Goal: Navigation & Orientation: Find specific page/section

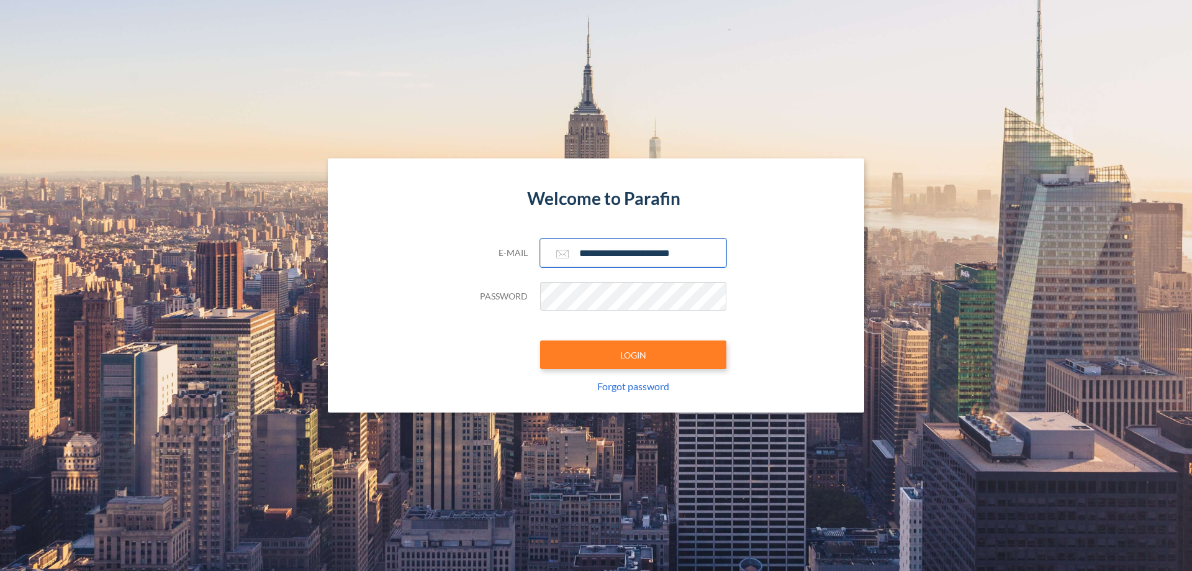
type input "**********"
click at [633, 355] on button "LOGIN" at bounding box center [633, 354] width 186 height 29
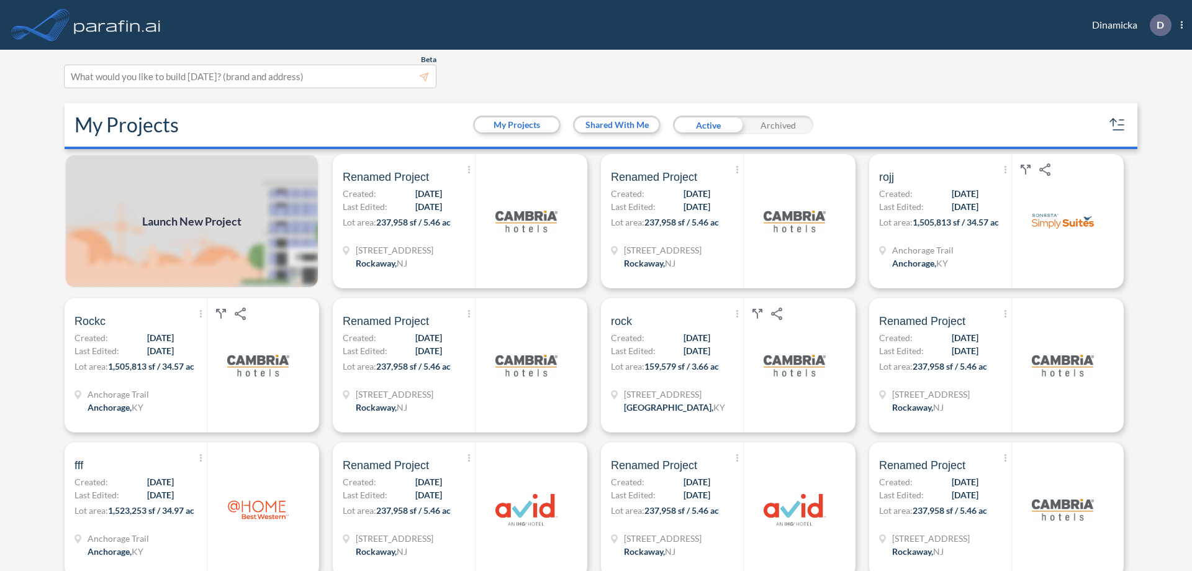
scroll to position [3, 0]
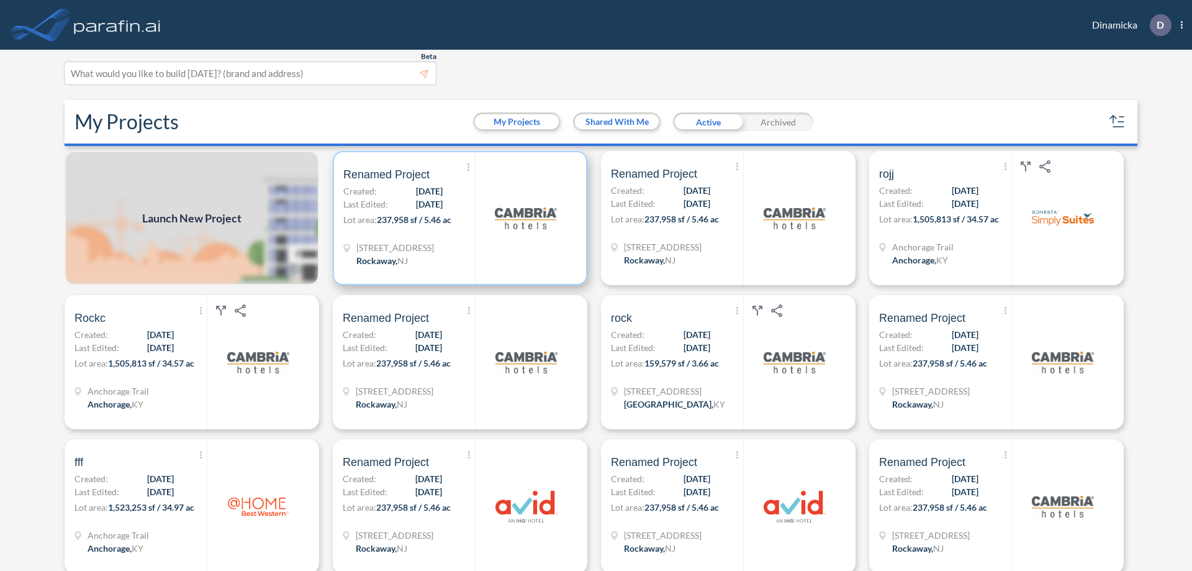
click at [458, 218] on p "Lot area: 237,958 sf / 5.46 ac" at bounding box center [409, 222] width 132 height 18
